Goal: Information Seeking & Learning: Learn about a topic

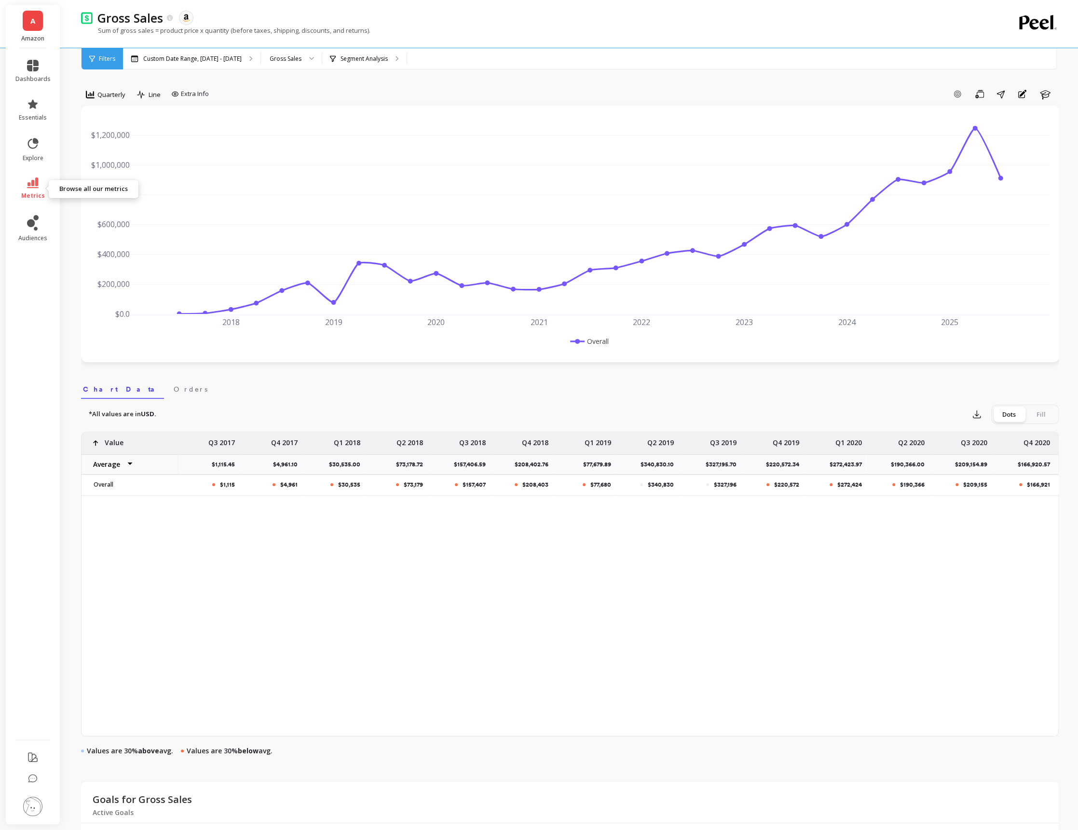
click at [25, 181] on link "metrics" at bounding box center [32, 189] width 35 height 22
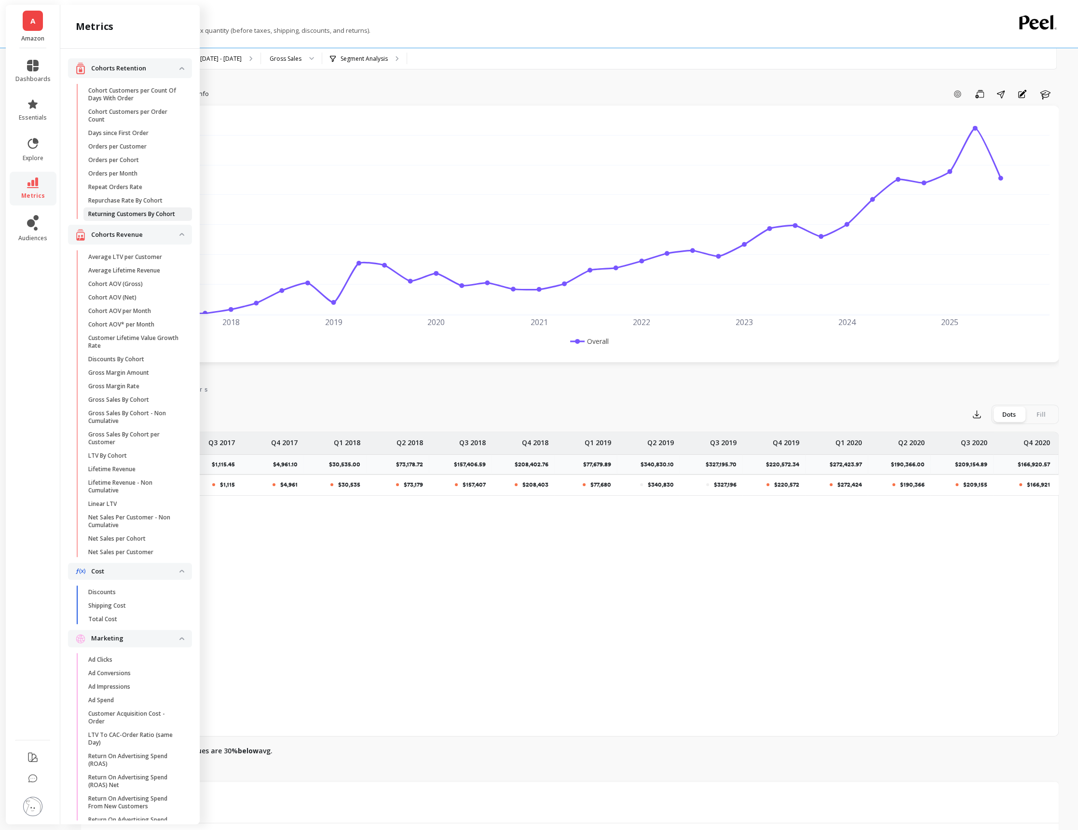
click at [142, 208] on link "Returning Customers By Cohort" at bounding box center [137, 214] width 109 height 14
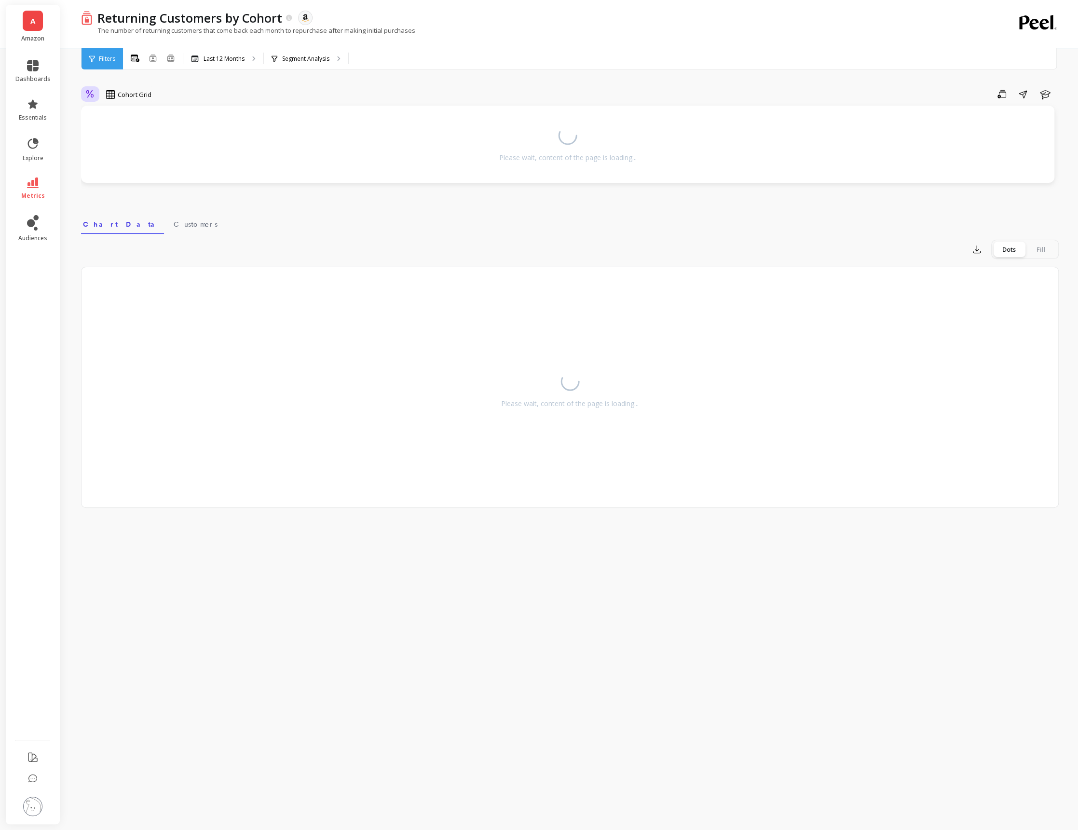
click at [89, 91] on icon at bounding box center [90, 94] width 9 height 9
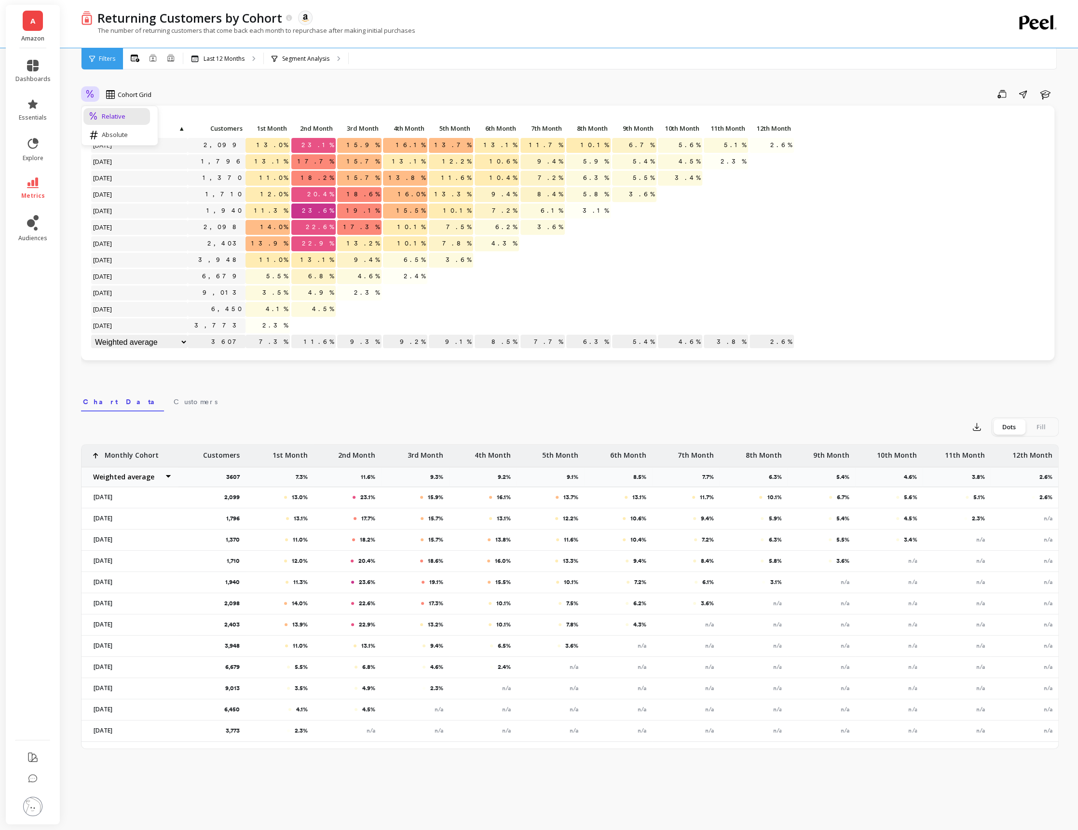
click at [95, 49] on div "Filters" at bounding box center [102, 58] width 41 height 21
click at [37, 170] on ul "dashboards essentials explore metrics audiences" at bounding box center [33, 391] width 55 height 675
click at [37, 184] on icon at bounding box center [33, 183] width 12 height 11
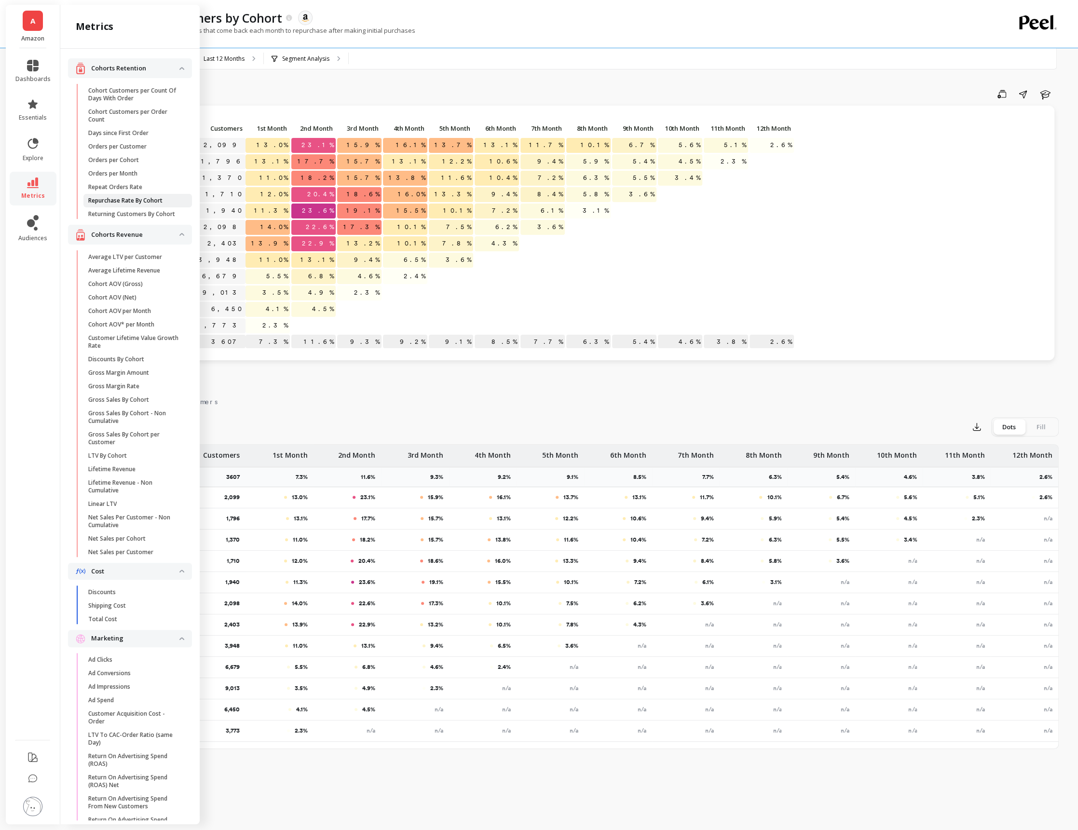
click at [152, 201] on p "Repurchase Rate By Cohort" at bounding box center [125, 201] width 74 height 8
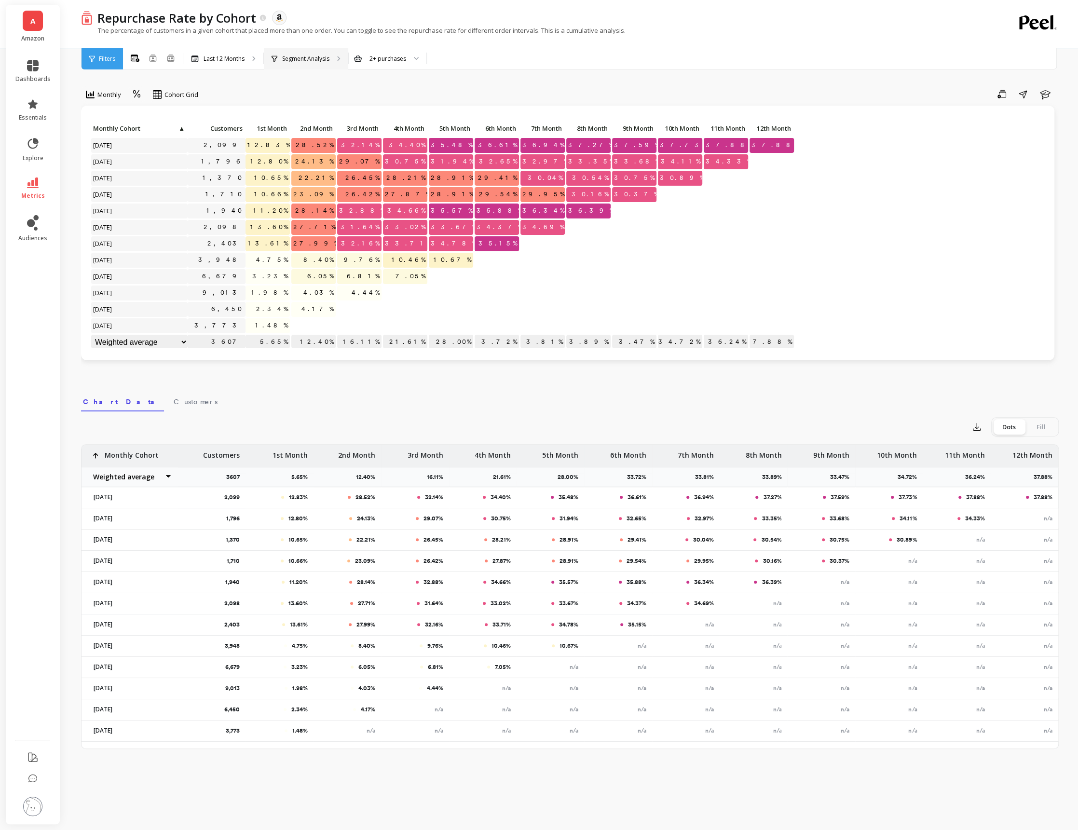
click at [283, 62] on p "Segment Analysis" at bounding box center [305, 59] width 47 height 8
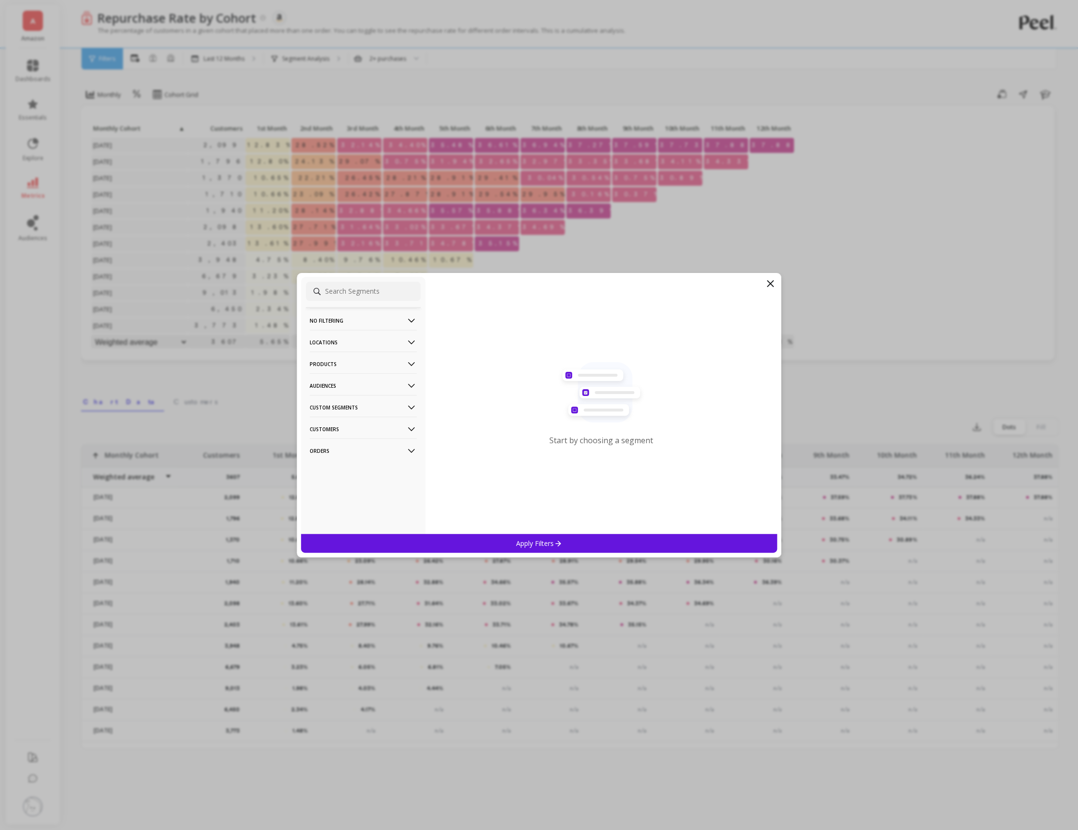
click at [395, 357] on p "Products" at bounding box center [363, 364] width 107 height 25
click at [403, 384] on div "ASIN" at bounding box center [363, 382] width 115 height 15
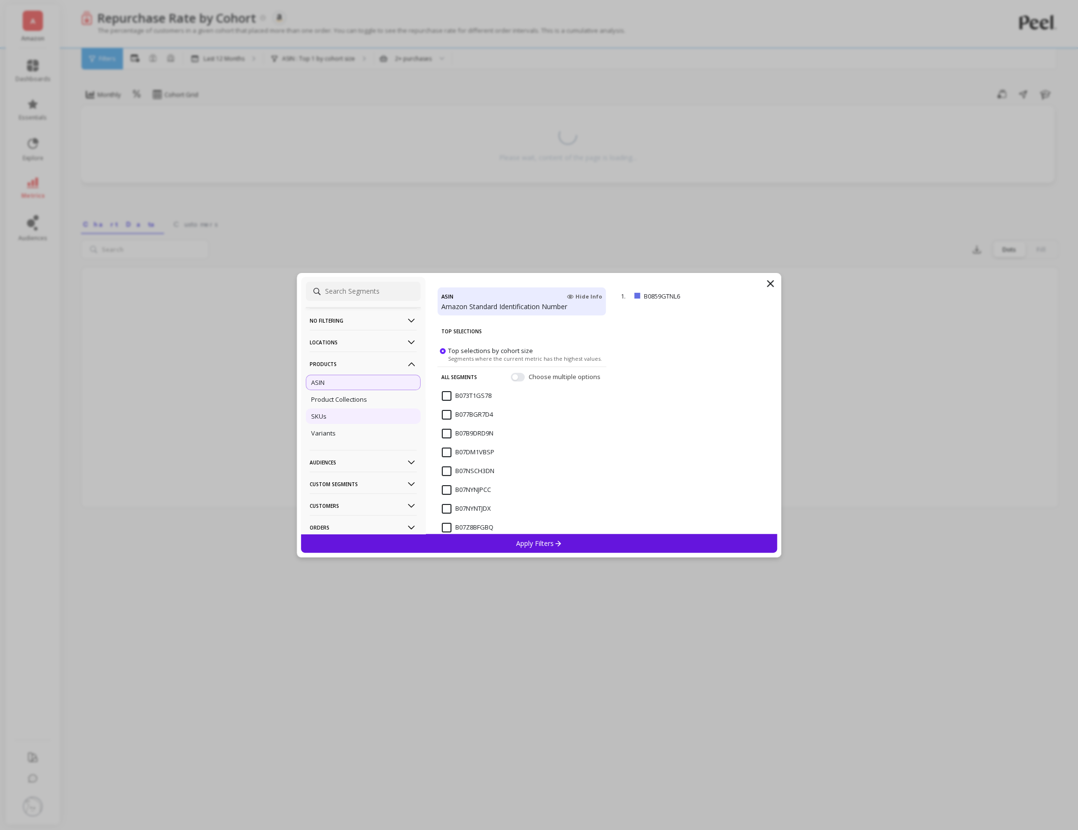
click at [387, 410] on div "SKUs" at bounding box center [363, 416] width 115 height 15
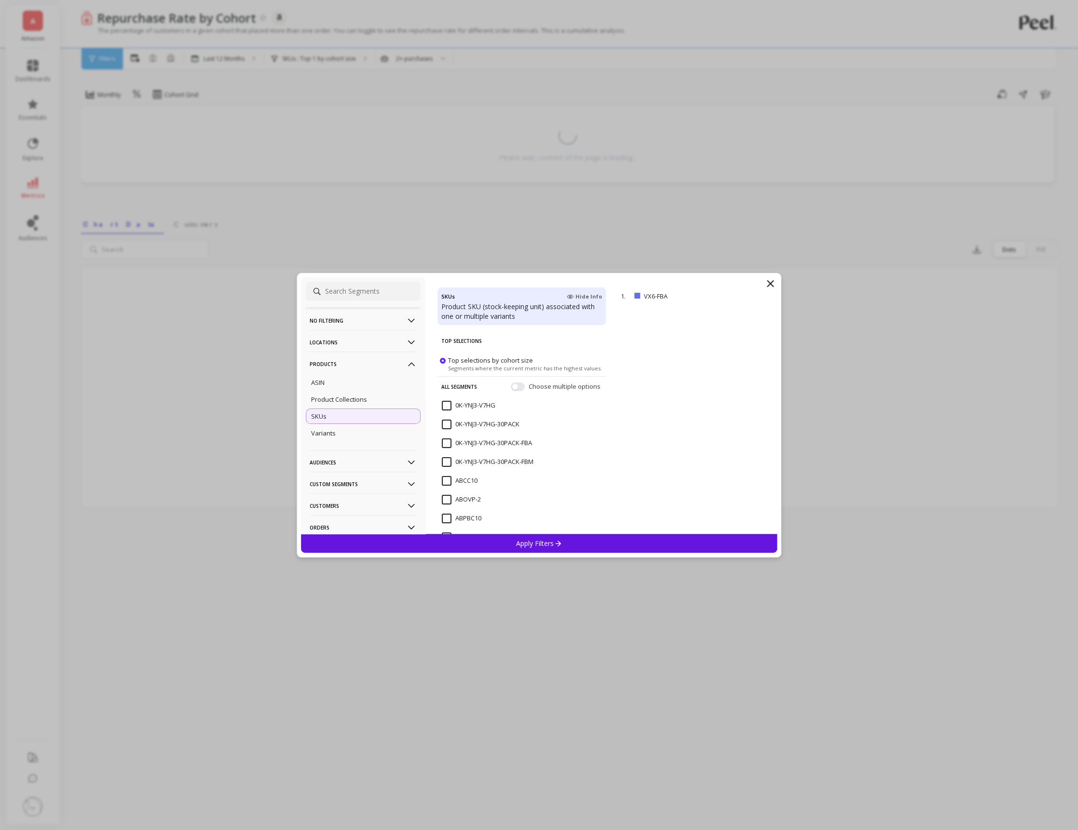
click at [448, 404] on input "0K-YNJ3-V7HG" at bounding box center [469, 406] width 54 height 10
click at [478, 539] on div "Apply Filters" at bounding box center [539, 543] width 477 height 19
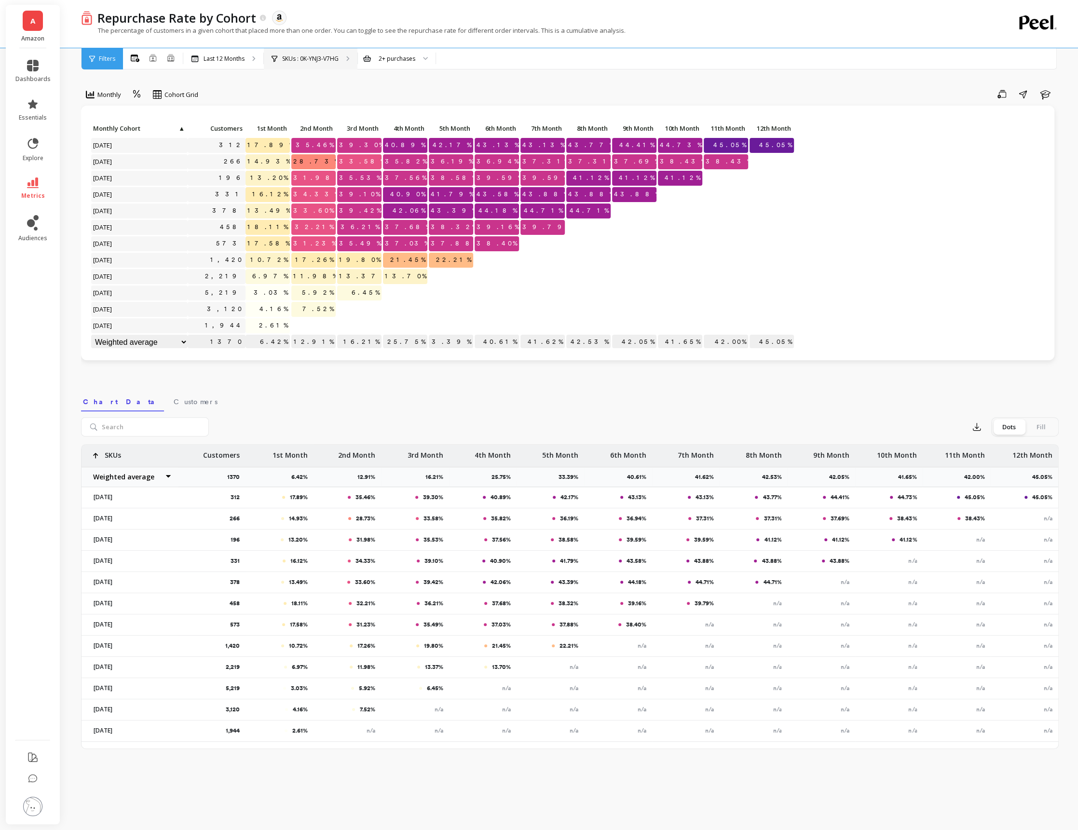
click at [328, 63] on div "SKUs : 0K-YNJ3-V7HG" at bounding box center [311, 58] width 94 height 21
click at [327, 62] on p "SKUs : 0K-YNJ3-V7HG" at bounding box center [310, 59] width 56 height 8
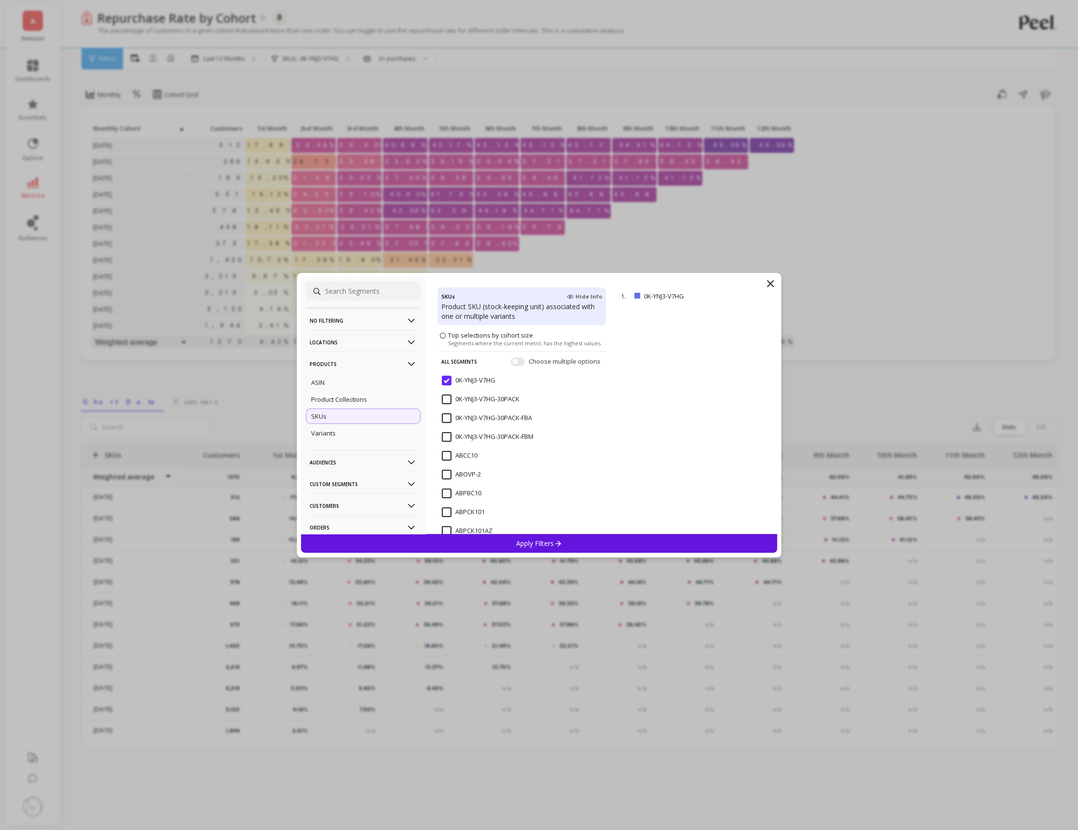
scroll to position [41, 0]
click at [445, 369] on span "0K-YNJ3-V7HG" at bounding box center [469, 369] width 54 height 20
click at [445, 386] on input "ABPCK101AZ" at bounding box center [467, 385] width 51 height 10
click at [494, 539] on div "Apply Filters" at bounding box center [539, 543] width 477 height 19
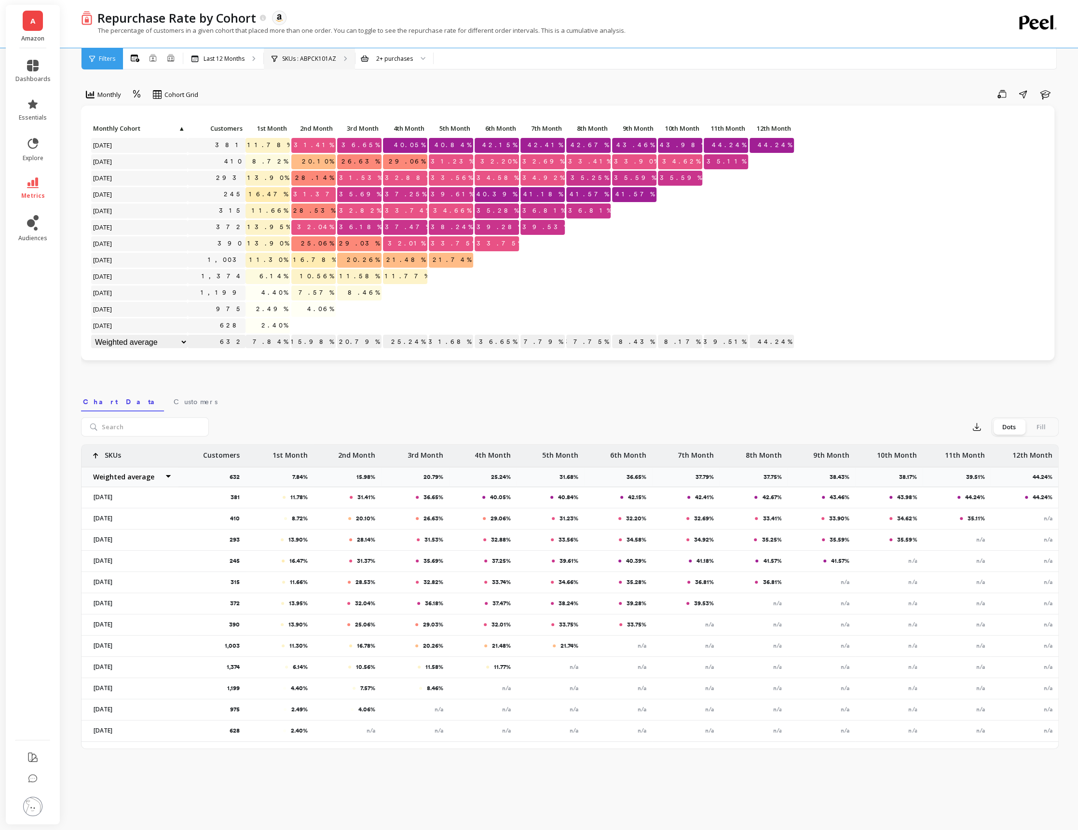
click at [323, 58] on p "SKUs : ABPCK101AZ" at bounding box center [309, 59] width 54 height 8
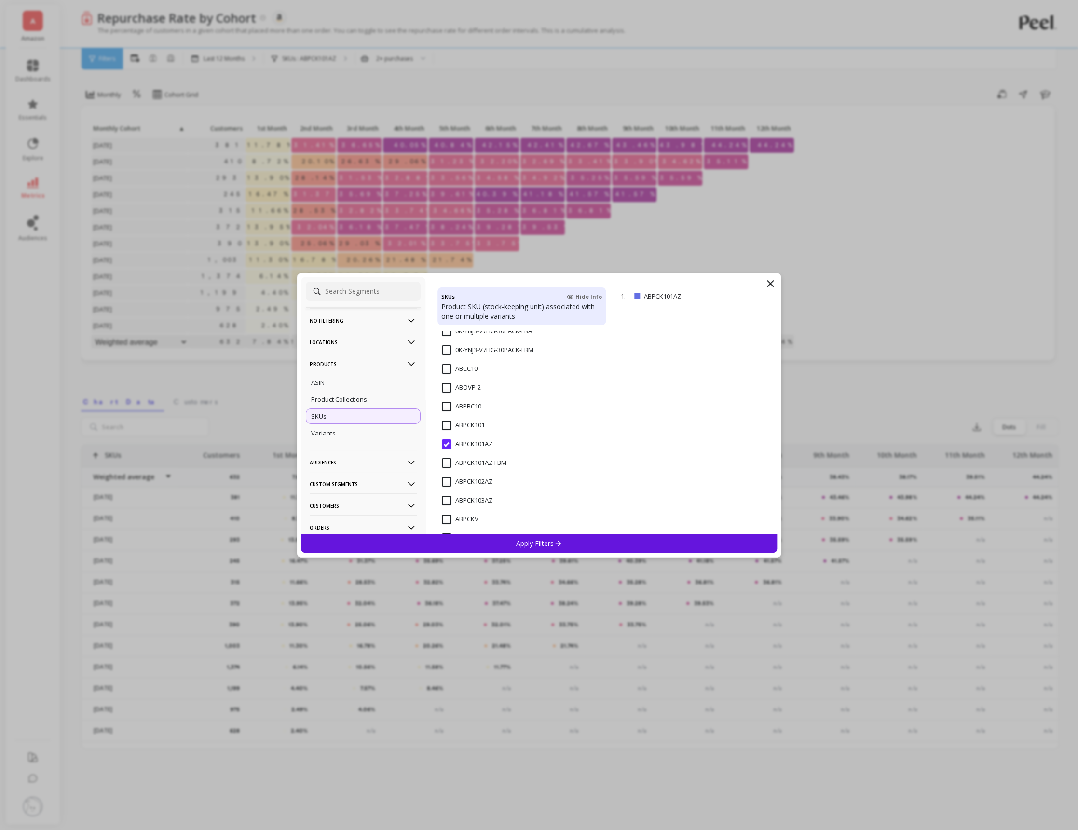
click at [444, 448] on input "ABPCK101AZ" at bounding box center [467, 445] width 51 height 10
click at [448, 389] on input "CAR-ACC-10-FBA" at bounding box center [472, 394] width 60 height 10
click at [521, 544] on p "Apply Filters" at bounding box center [539, 543] width 46 height 9
